Goal: Navigation & Orientation: Find specific page/section

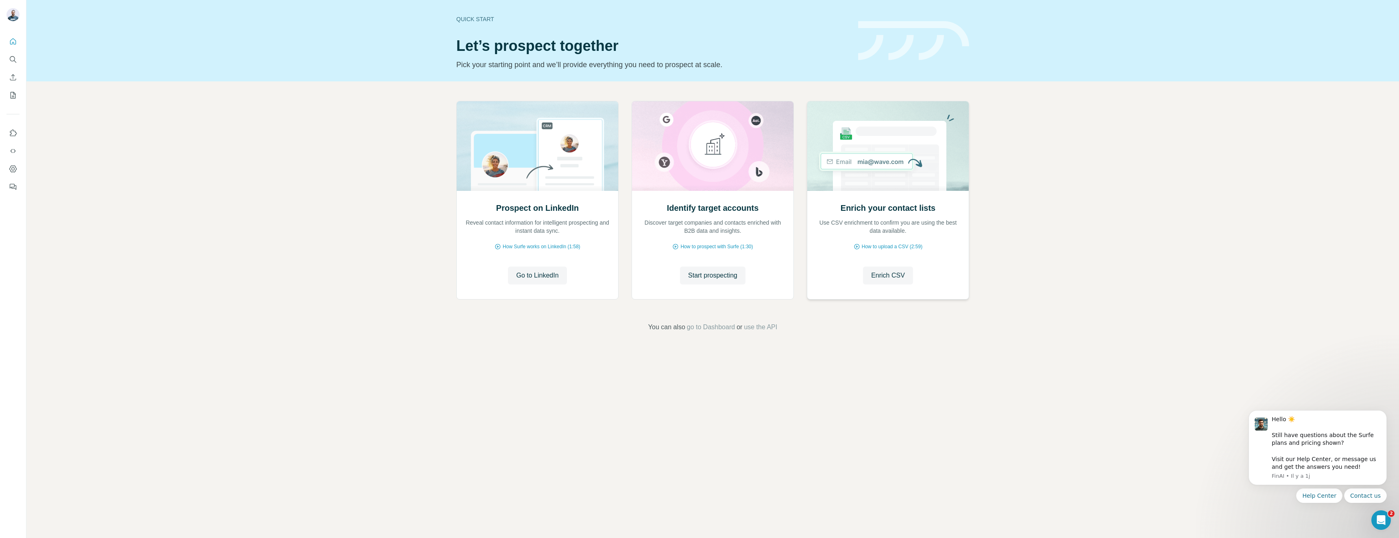
click at [887, 192] on div "Enrich your contact lists Use CSV enrichment to confirm you are using the best …" at bounding box center [887, 245] width 161 height 108
click at [14, 39] on icon "Quick start" at bounding box center [13, 41] width 6 height 6
click at [13, 94] on icon "My lists" at bounding box center [14, 94] width 4 height 5
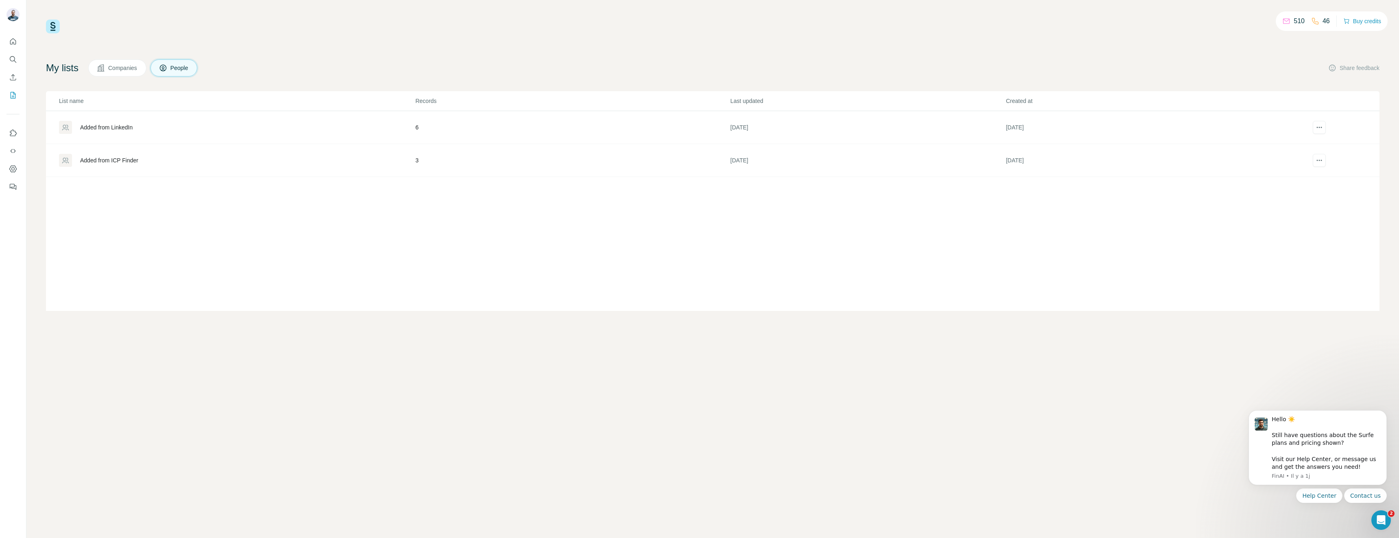
click at [181, 68] on span "People" at bounding box center [179, 68] width 19 height 8
click at [112, 162] on div "Added from ICP Finder" at bounding box center [109, 160] width 58 height 8
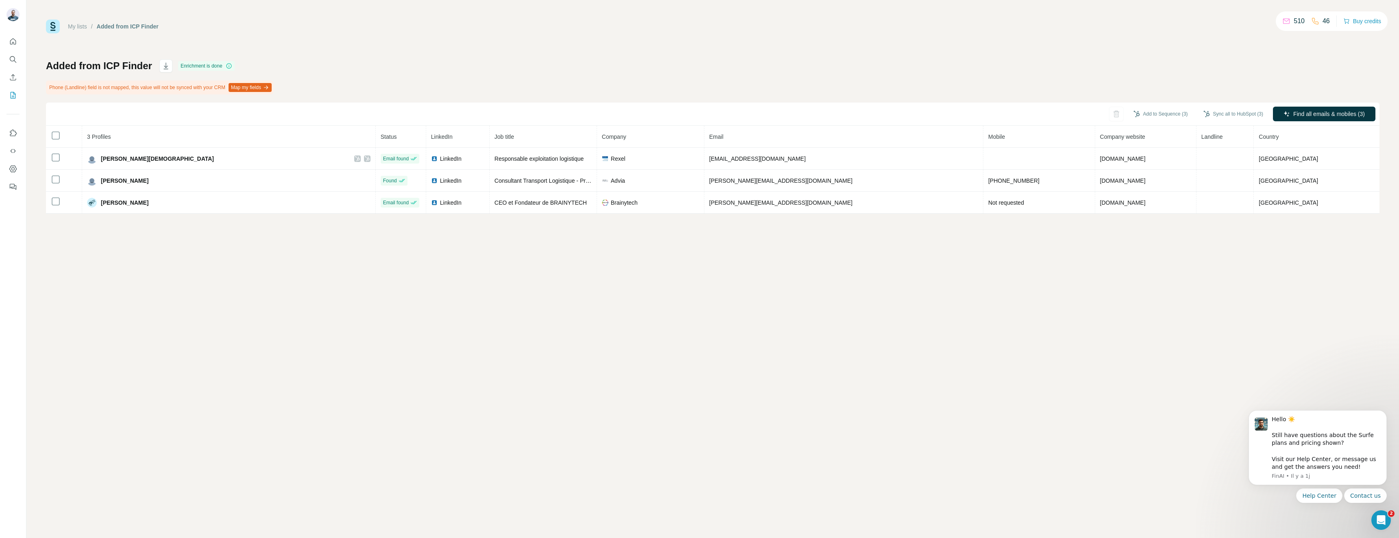
click at [840, 272] on div "My lists / Added from ICP Finder 510 46 Buy credits Added from ICP Finder Enric…" at bounding box center [712, 269] width 1373 height 538
click at [85, 26] on link "My lists" at bounding box center [77, 26] width 19 height 7
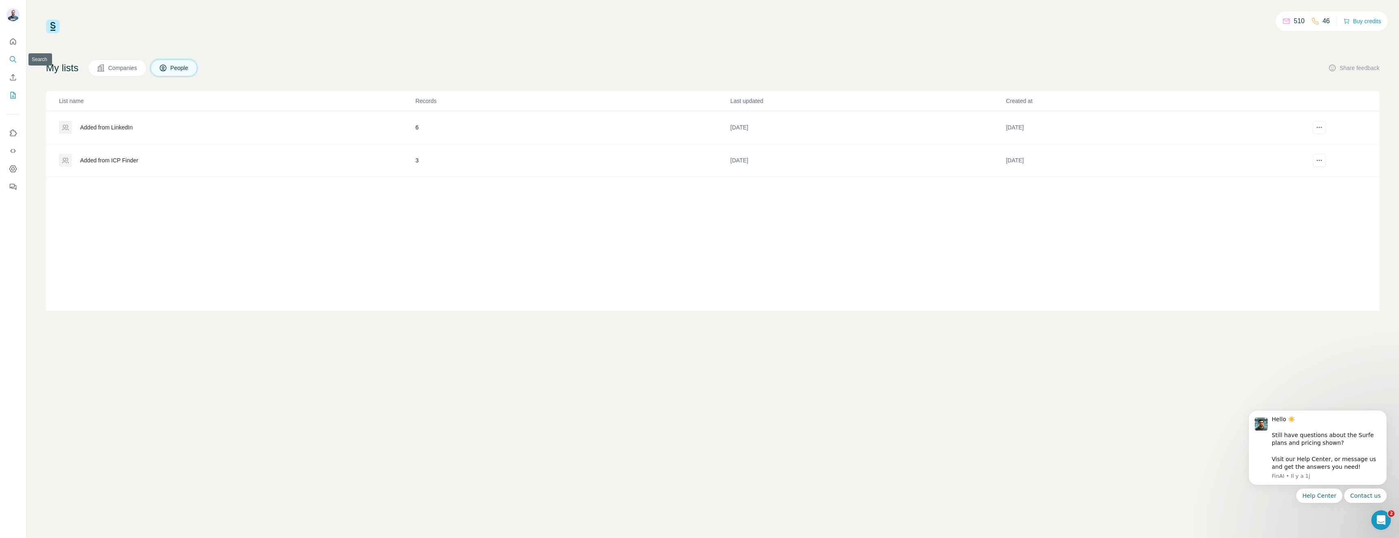
click at [12, 59] on icon "Search" at bounding box center [13, 59] width 8 height 8
